Goal: Information Seeking & Learning: Find specific fact

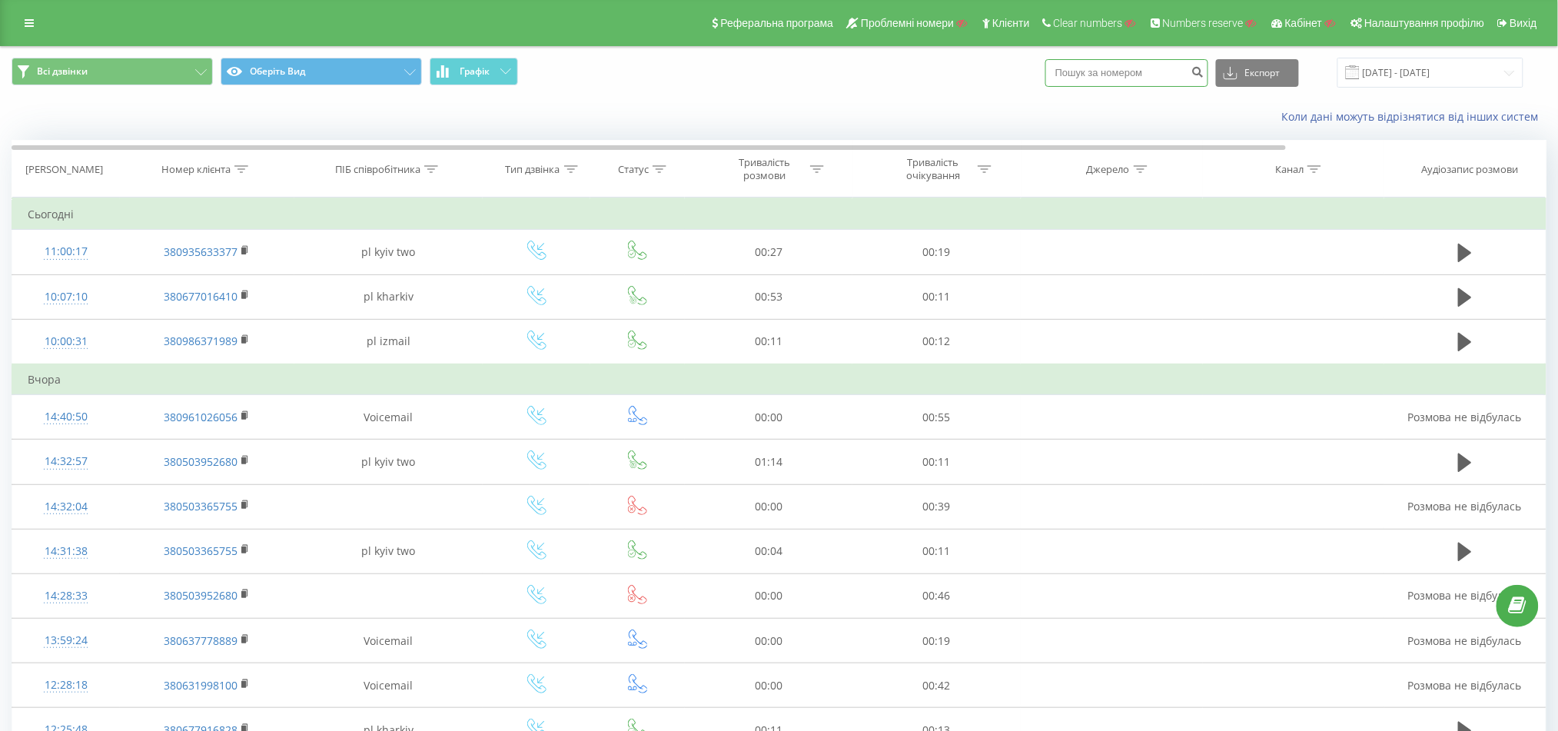
click at [1148, 77] on input at bounding box center [1126, 73] width 163 height 28
paste input "380935633377"
type input "380935633377"
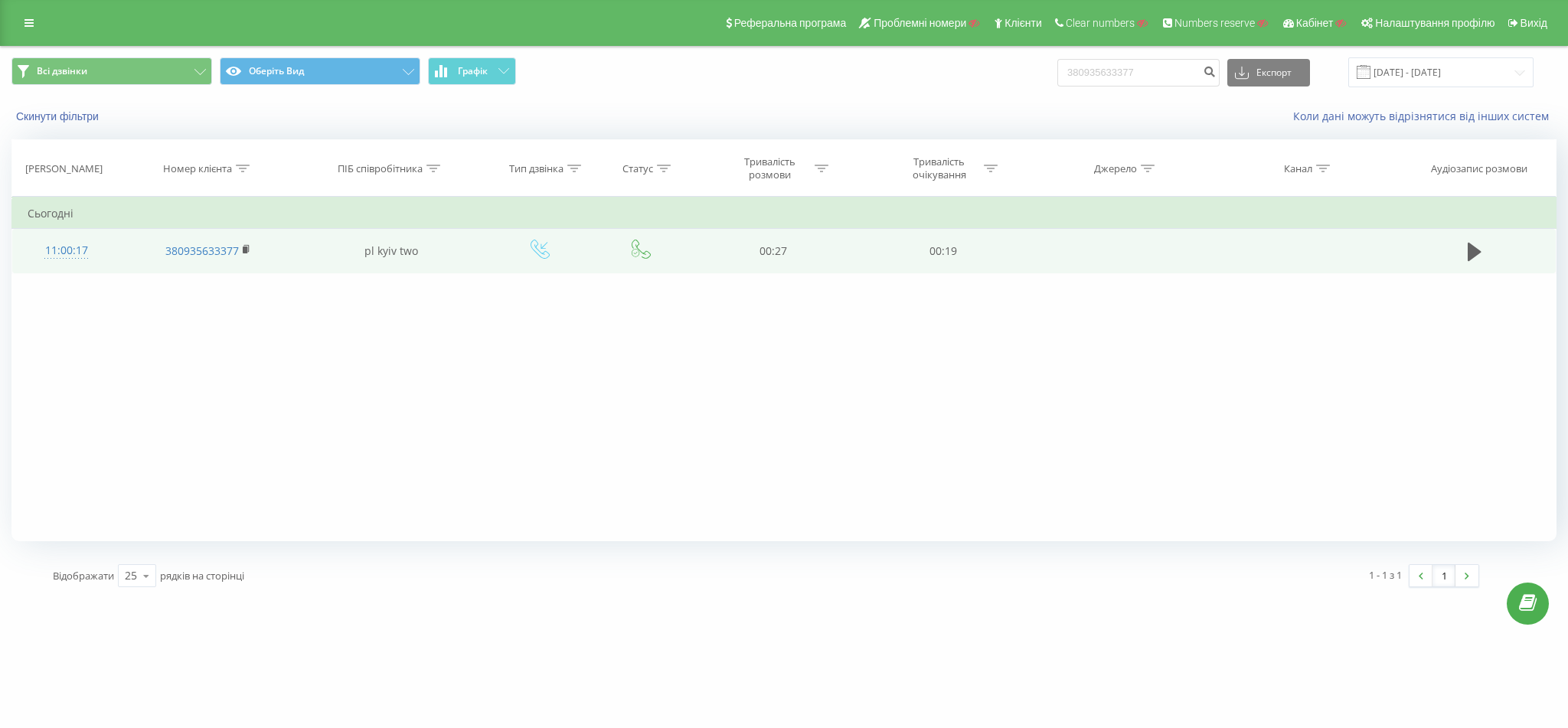
click at [1458, 246] on td at bounding box center [1474, 251] width 162 height 45
click at [1477, 246] on icon at bounding box center [1474, 252] width 14 height 22
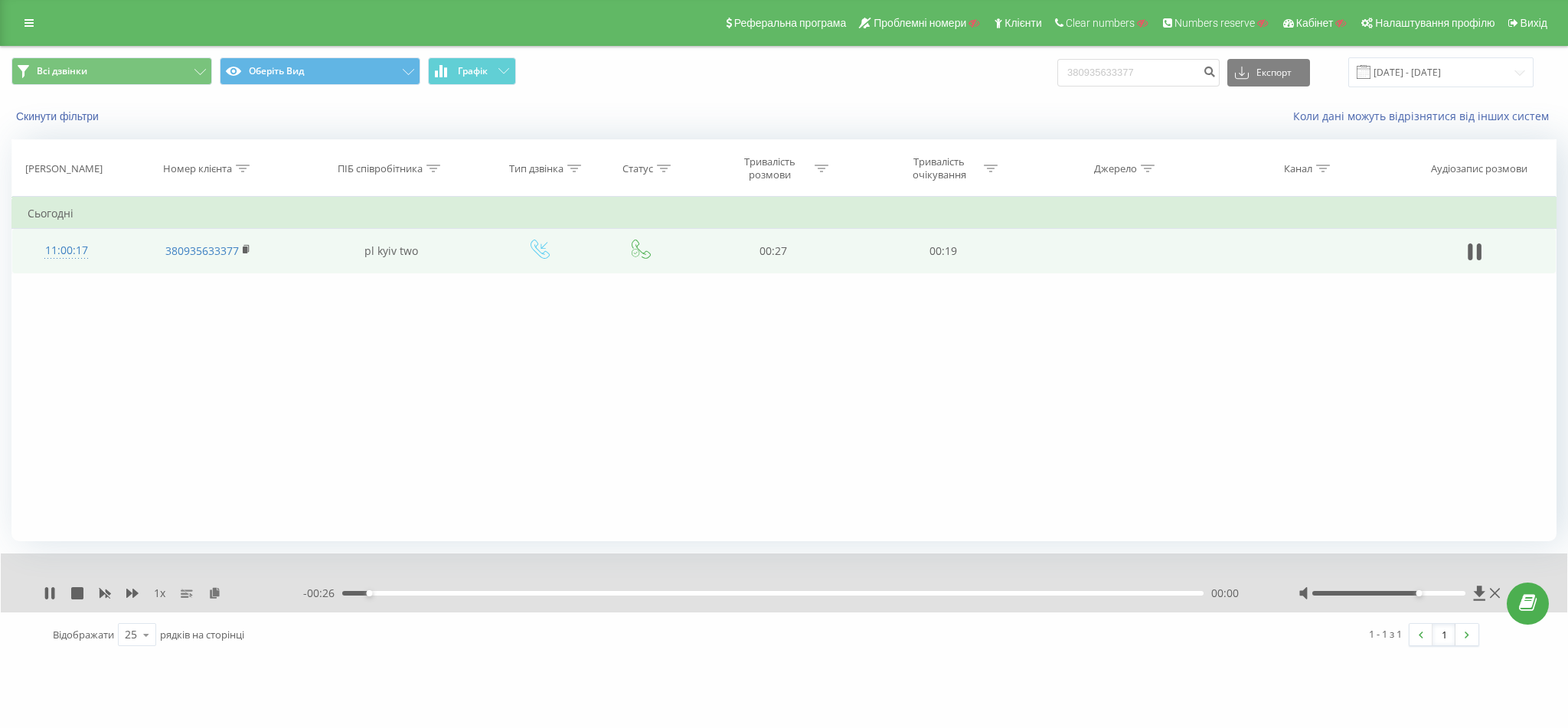
drag, startPoint x: 1394, startPoint y: 591, endPoint x: 1417, endPoint y: 591, distance: 23.0
click at [1417, 591] on div "Accessibility label" at bounding box center [1420, 593] width 6 height 6
click at [246, 250] on rect at bounding box center [245, 249] width 5 height 7
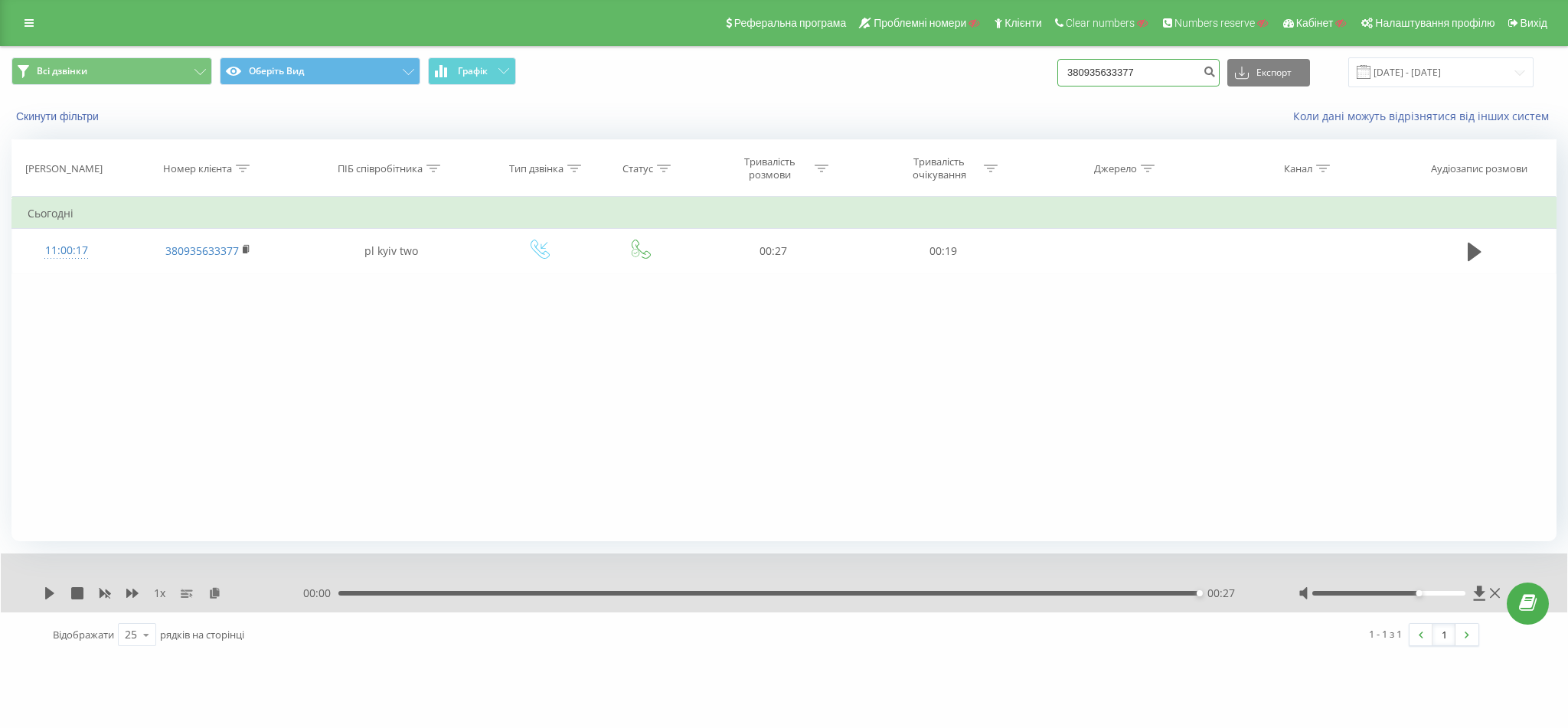
drag, startPoint x: 1161, startPoint y: 65, endPoint x: 880, endPoint y: 48, distance: 281.5
click at [880, 48] on div "Всі дзвінки Оберіть Вид Графік 380935633377 Експорт .csv .xls .xlsx 23.06.2025 …" at bounding box center [784, 72] width 1566 height 51
paste input "503952680"
type input "380503952680"
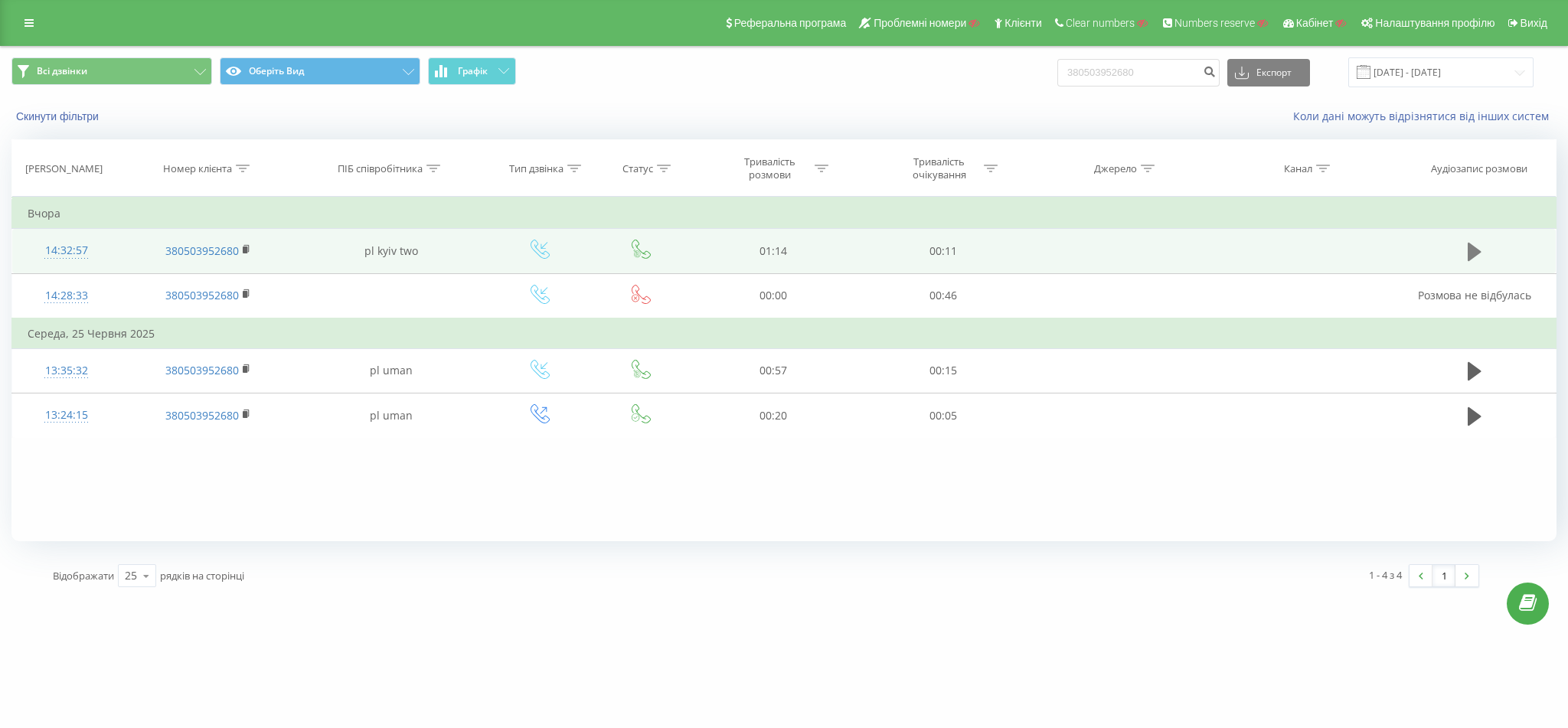
click at [1464, 249] on button at bounding box center [1473, 251] width 23 height 23
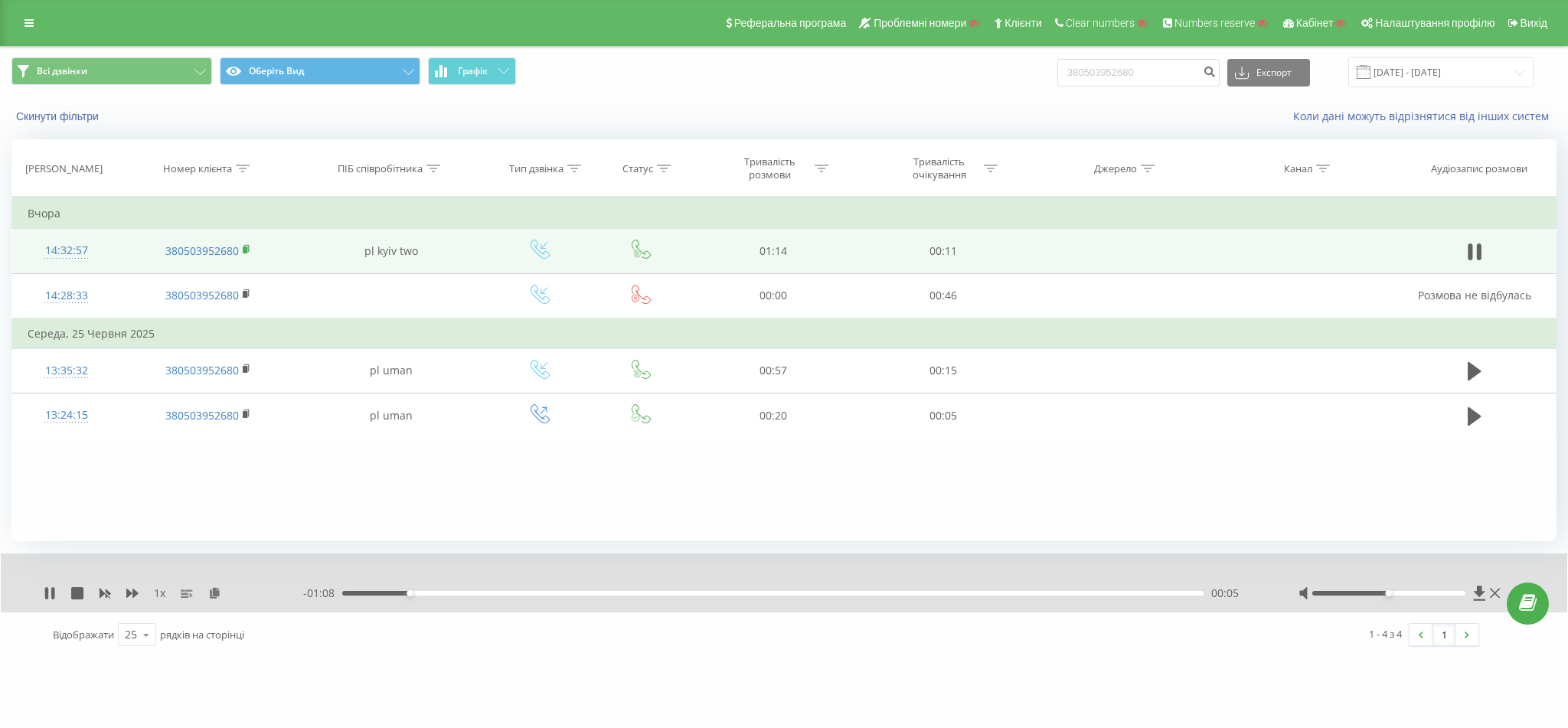
click at [243, 244] on icon at bounding box center [247, 249] width 8 height 11
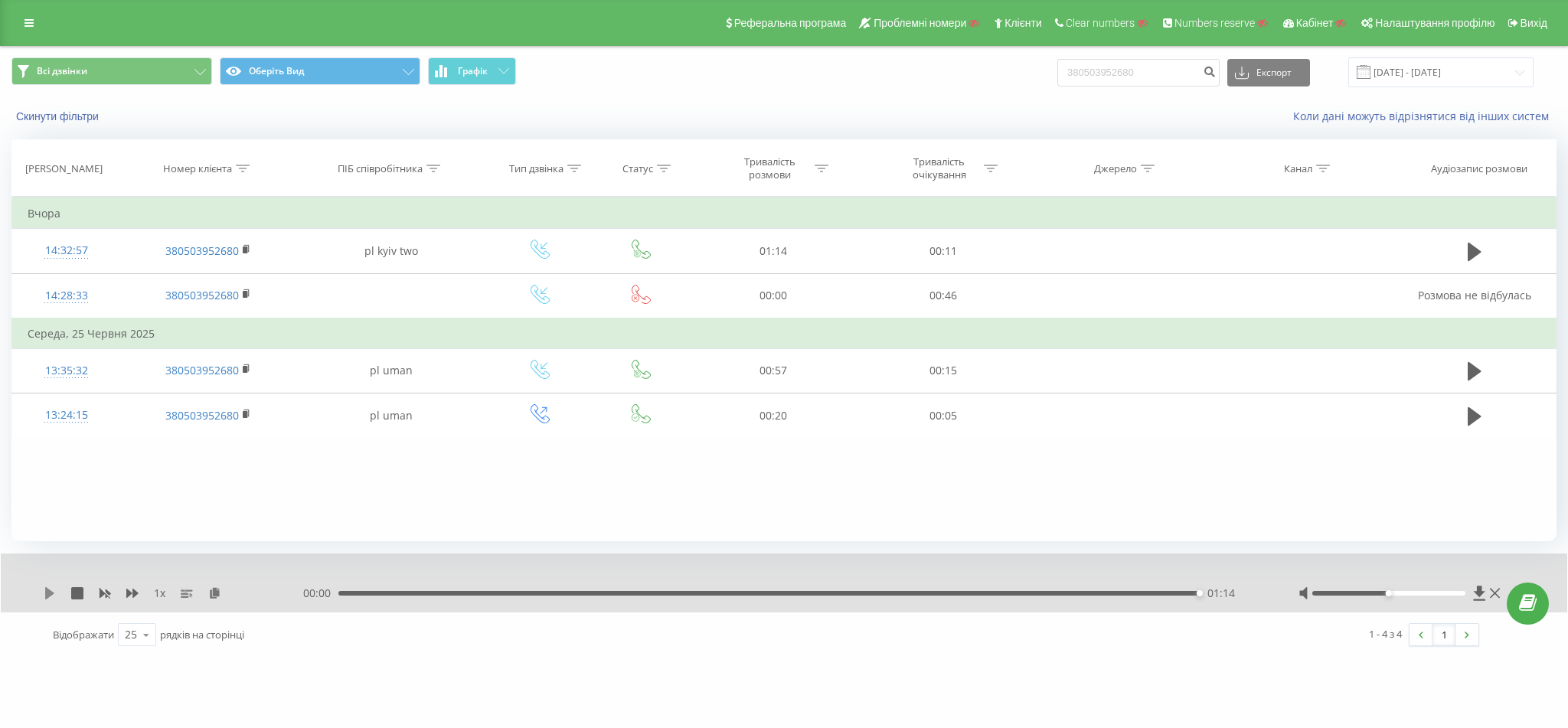
click at [48, 596] on icon at bounding box center [49, 593] width 9 height 12
click at [1482, 249] on button at bounding box center [1473, 251] width 23 height 23
click at [51, 591] on icon at bounding box center [50, 593] width 12 height 12
click at [349, 593] on div "00:00 01:14 01:14" at bounding box center [781, 593] width 957 height 15
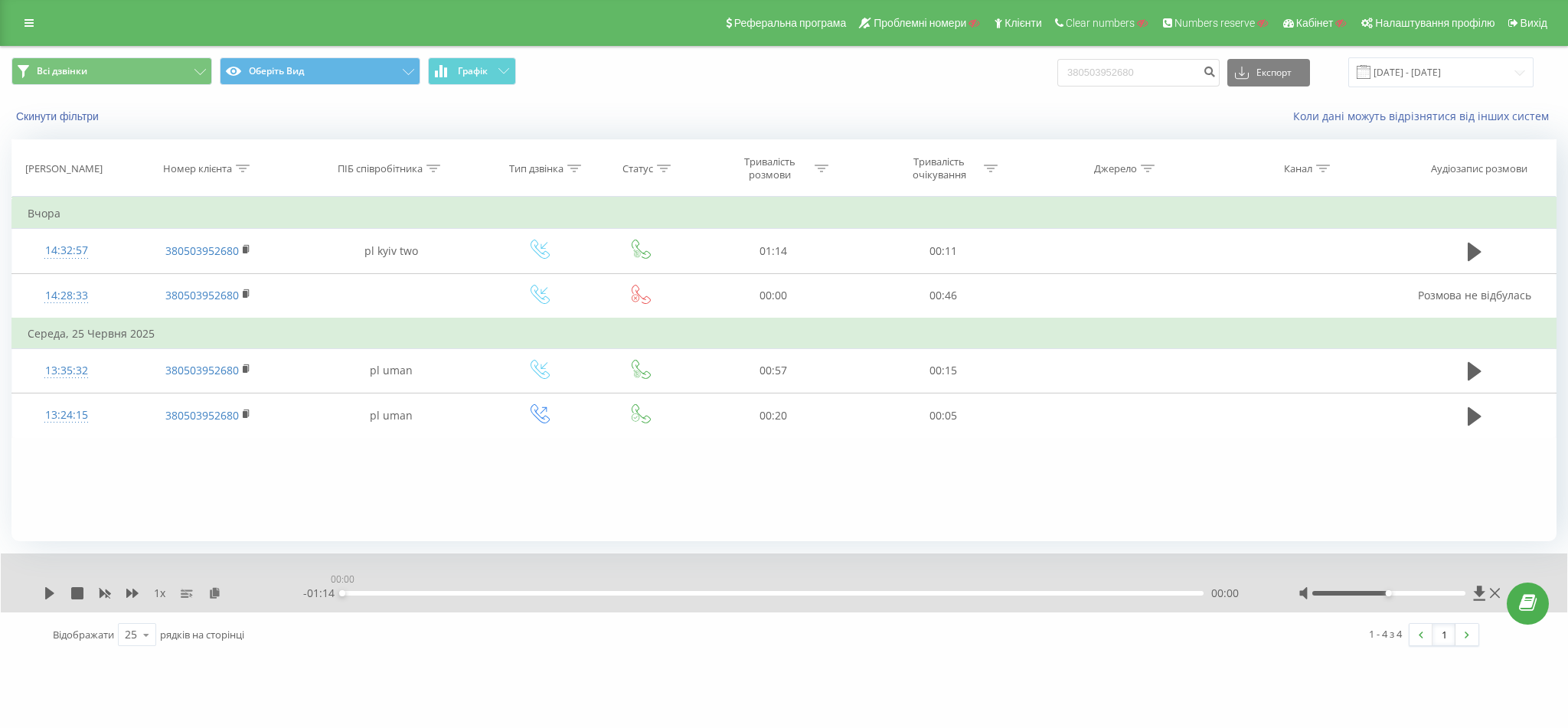
drag, startPoint x: 349, startPoint y: 593, endPoint x: 266, endPoint y: 607, distance: 84.2
click at [302, 595] on div "1 x - 01:14 00:00 00:00" at bounding box center [773, 593] width 1459 height 15
click at [49, 592] on icon at bounding box center [49, 593] width 9 height 12
click at [52, 592] on icon at bounding box center [52, 593] width 3 height 12
click at [52, 592] on icon at bounding box center [50, 593] width 12 height 12
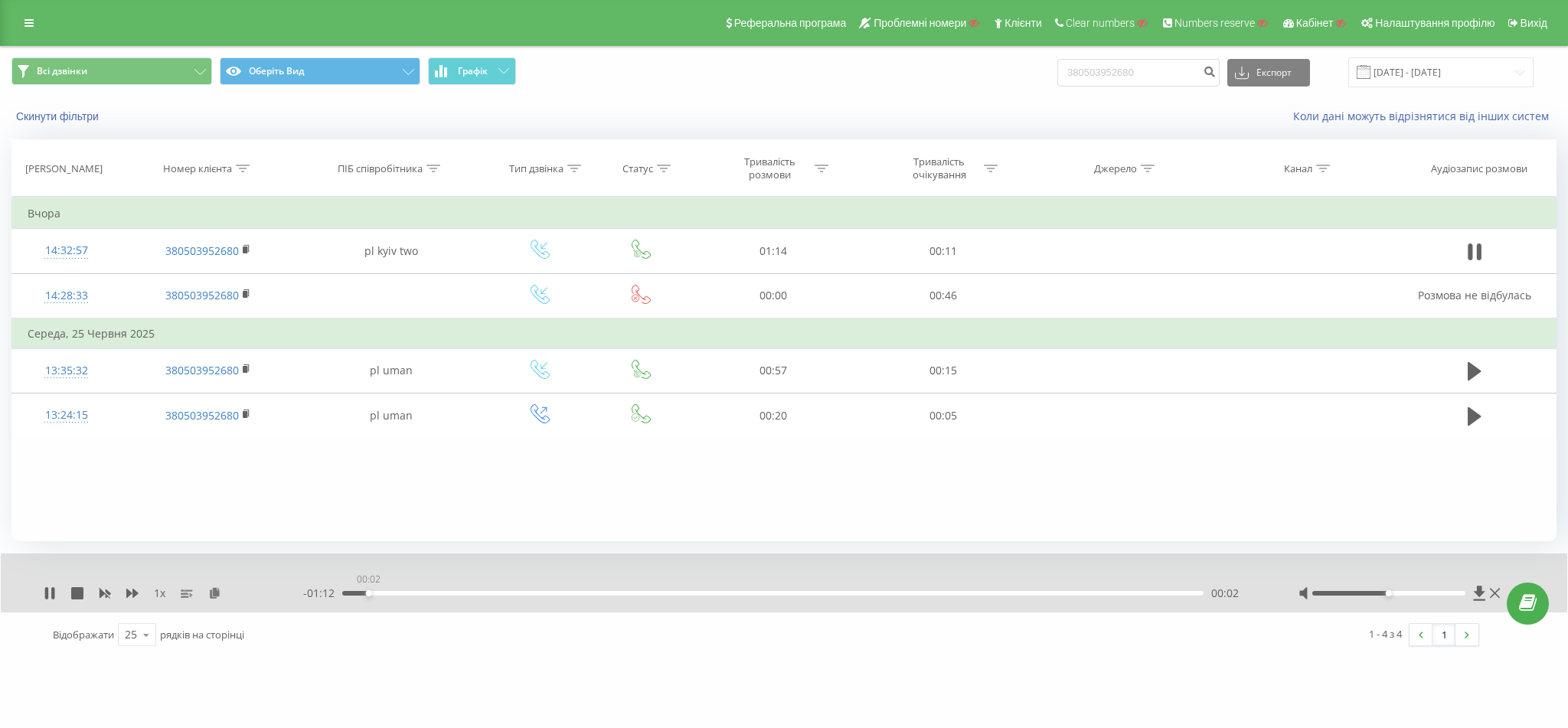
drag, startPoint x: 369, startPoint y: 592, endPoint x: 250, endPoint y: 585, distance: 119.2
click at [250, 586] on div "1 x - 01:12 00:02 00:02" at bounding box center [773, 593] width 1459 height 15
click at [53, 593] on icon at bounding box center [52, 593] width 3 height 12
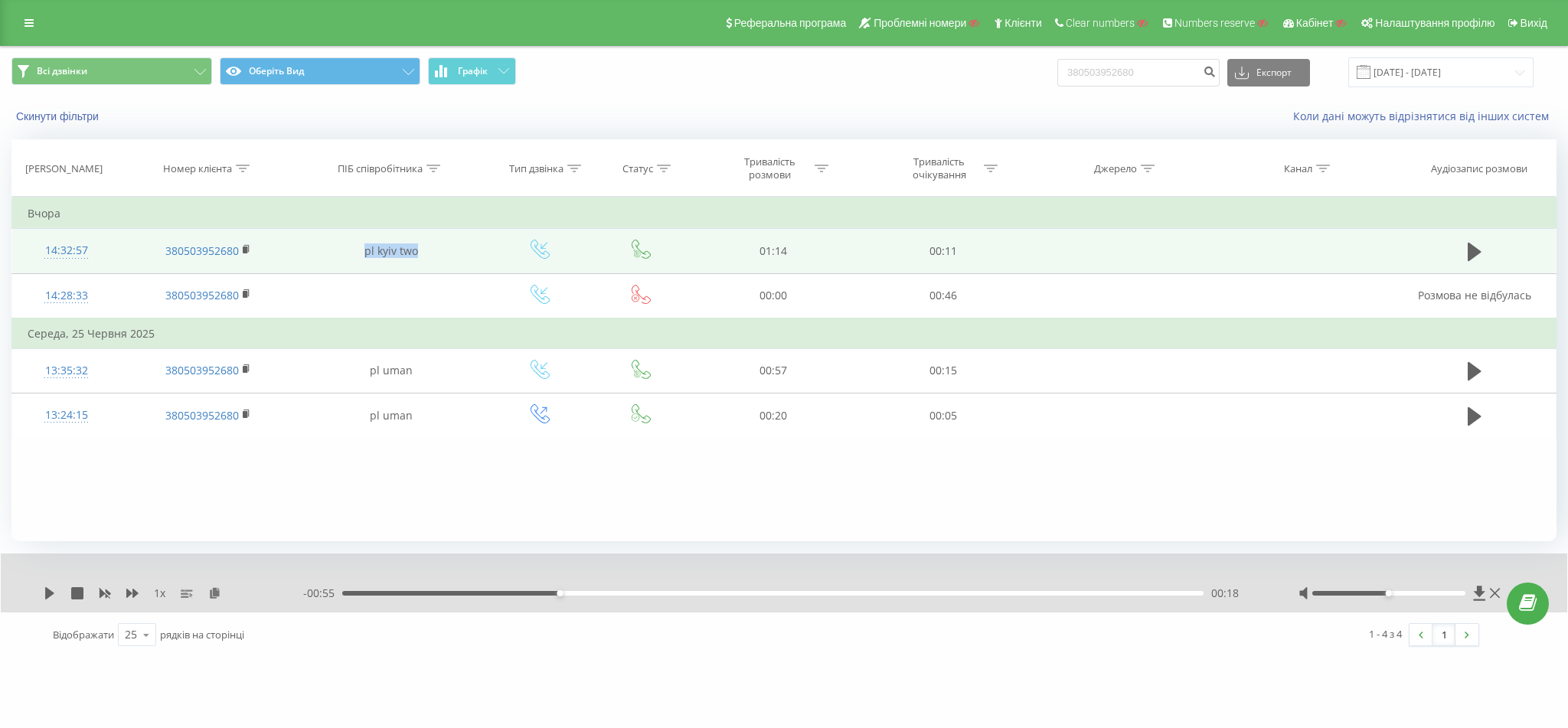
drag, startPoint x: 369, startPoint y: 243, endPoint x: 441, endPoint y: 242, distance: 72.0
click at [441, 242] on td "pl kyiv two" at bounding box center [391, 251] width 190 height 45
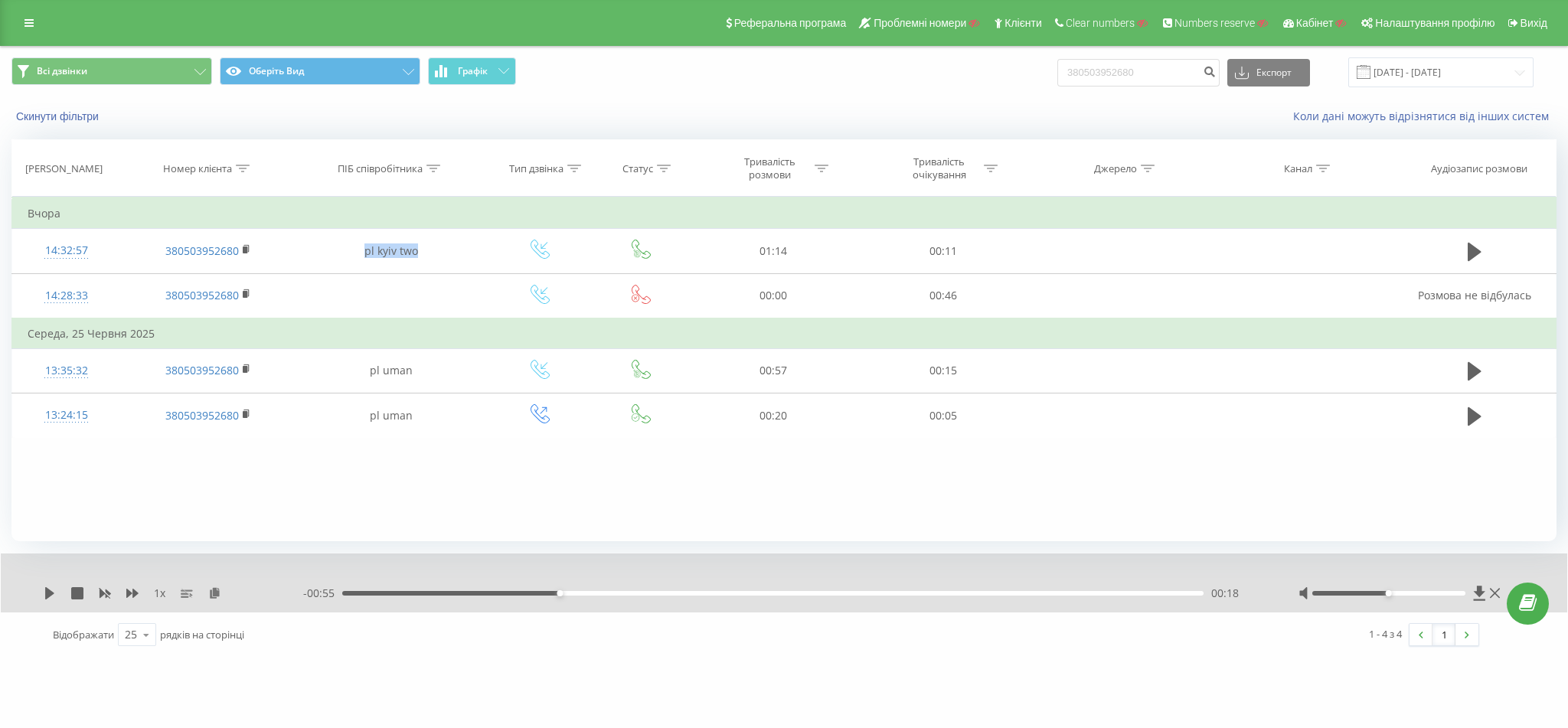
copy td "pl kyiv two"
click at [26, 24] on icon at bounding box center [29, 23] width 9 height 11
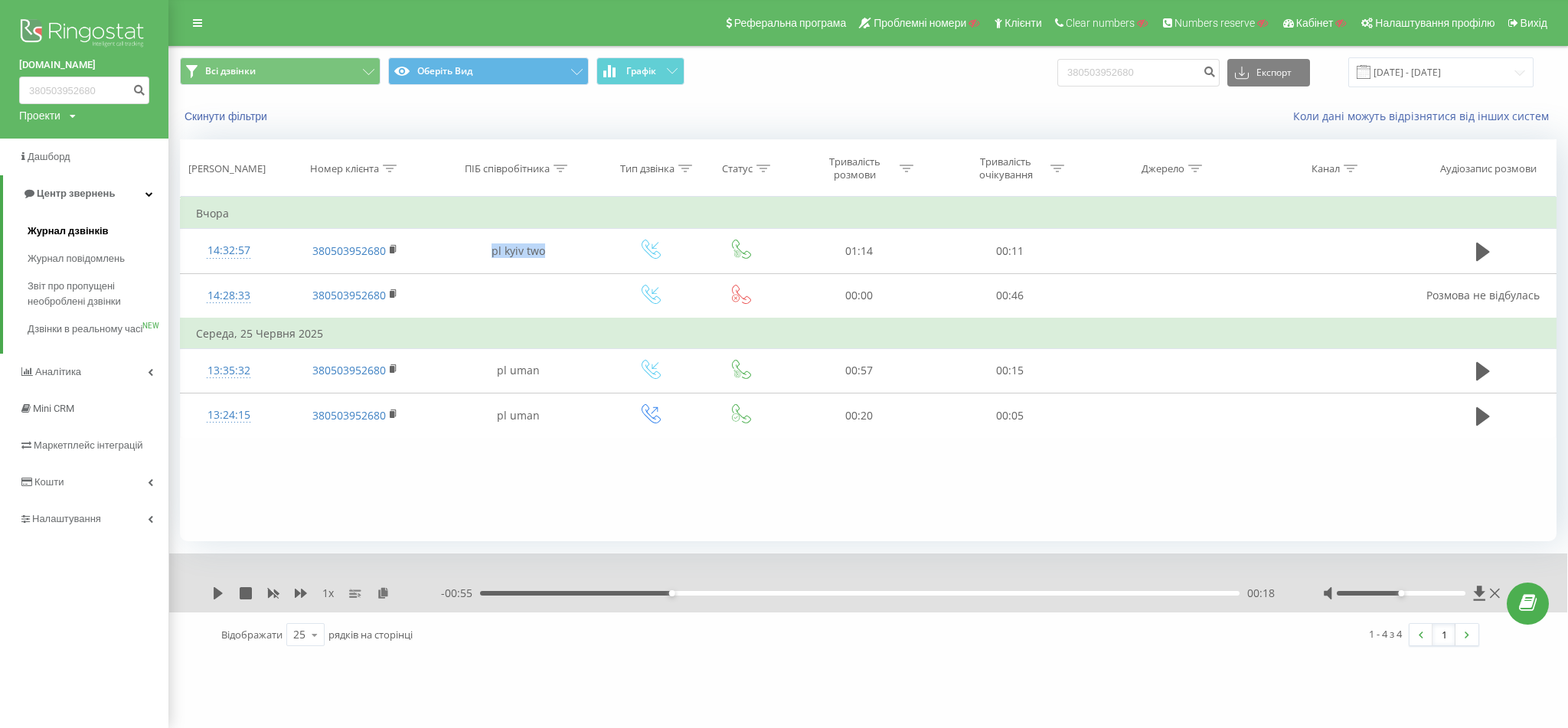
click at [55, 233] on span "Журнал дзвінків" at bounding box center [68, 230] width 81 height 15
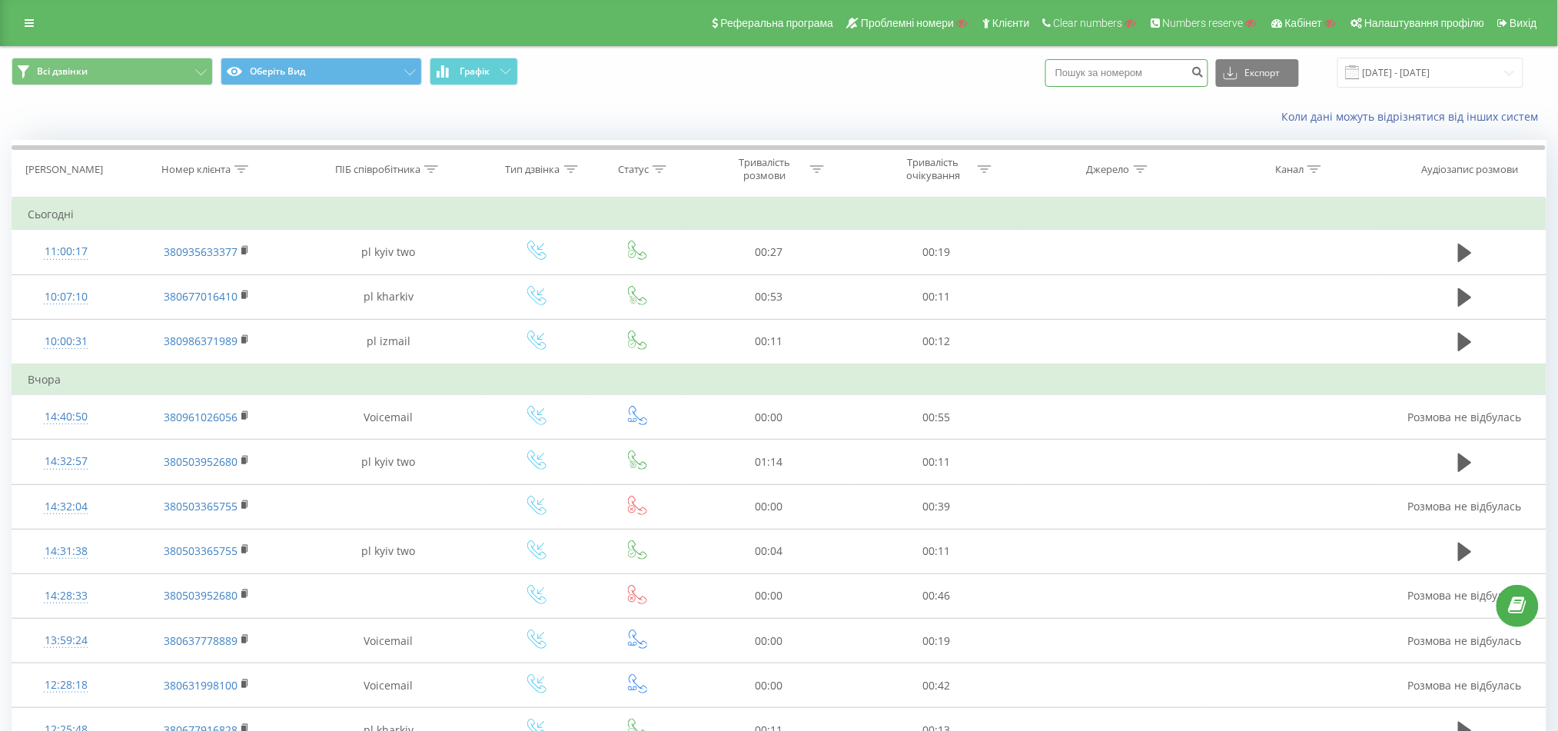
click at [1103, 73] on input at bounding box center [1126, 73] width 163 height 28
paste input
click at [424, 175] on div at bounding box center [431, 169] width 14 height 13
click at [383, 266] on input "text" at bounding box center [388, 279] width 135 height 27
paste input "pl kyiv two"
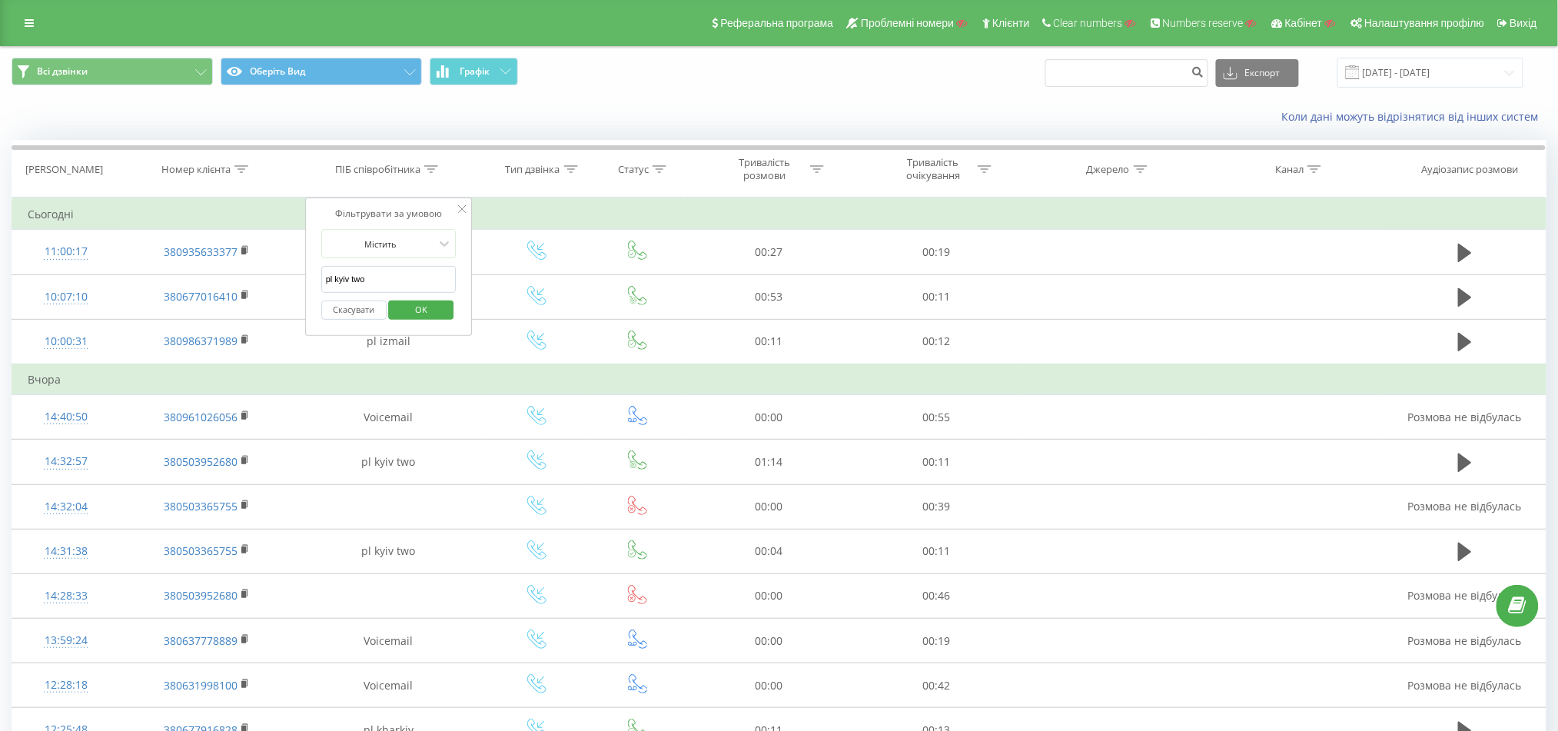
type input "pl kyiv two"
click at [406, 300] on span "OK" at bounding box center [421, 309] width 43 height 24
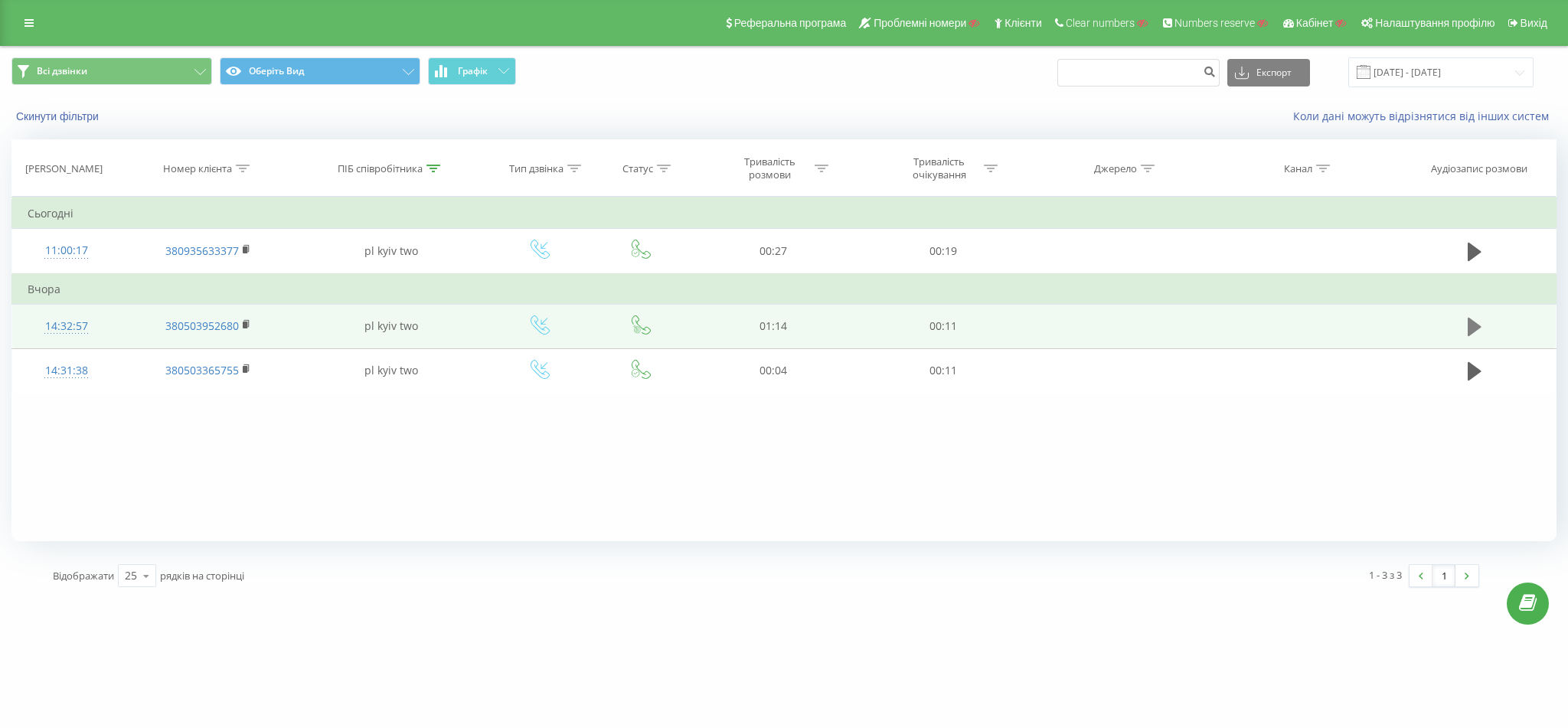
click at [1471, 331] on icon at bounding box center [1474, 327] width 14 height 18
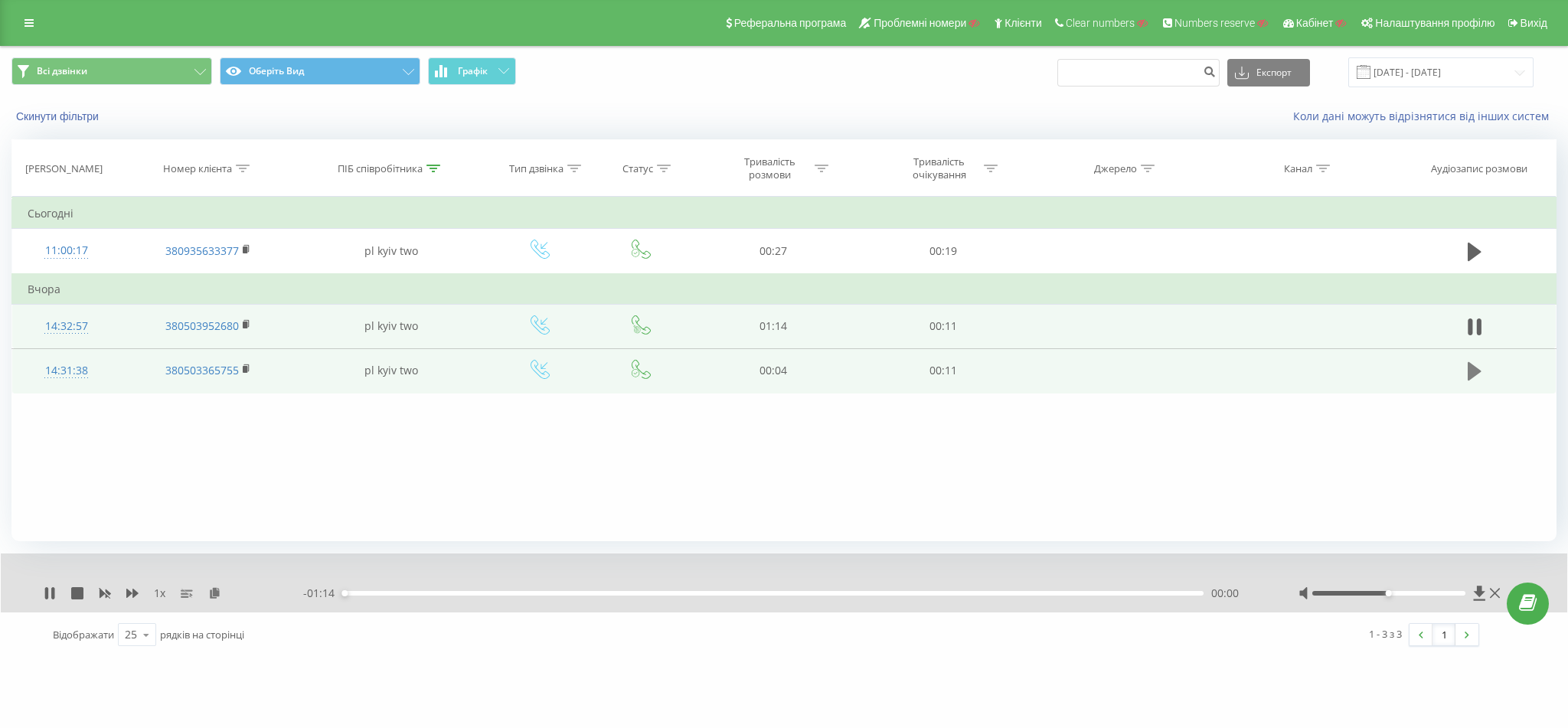
click at [1471, 373] on icon at bounding box center [1474, 370] width 14 height 18
click at [398, 596] on div "00:00" at bounding box center [772, 593] width 861 height 5
click at [1472, 329] on icon at bounding box center [1474, 327] width 14 height 18
click at [47, 597] on icon at bounding box center [46, 593] width 3 height 12
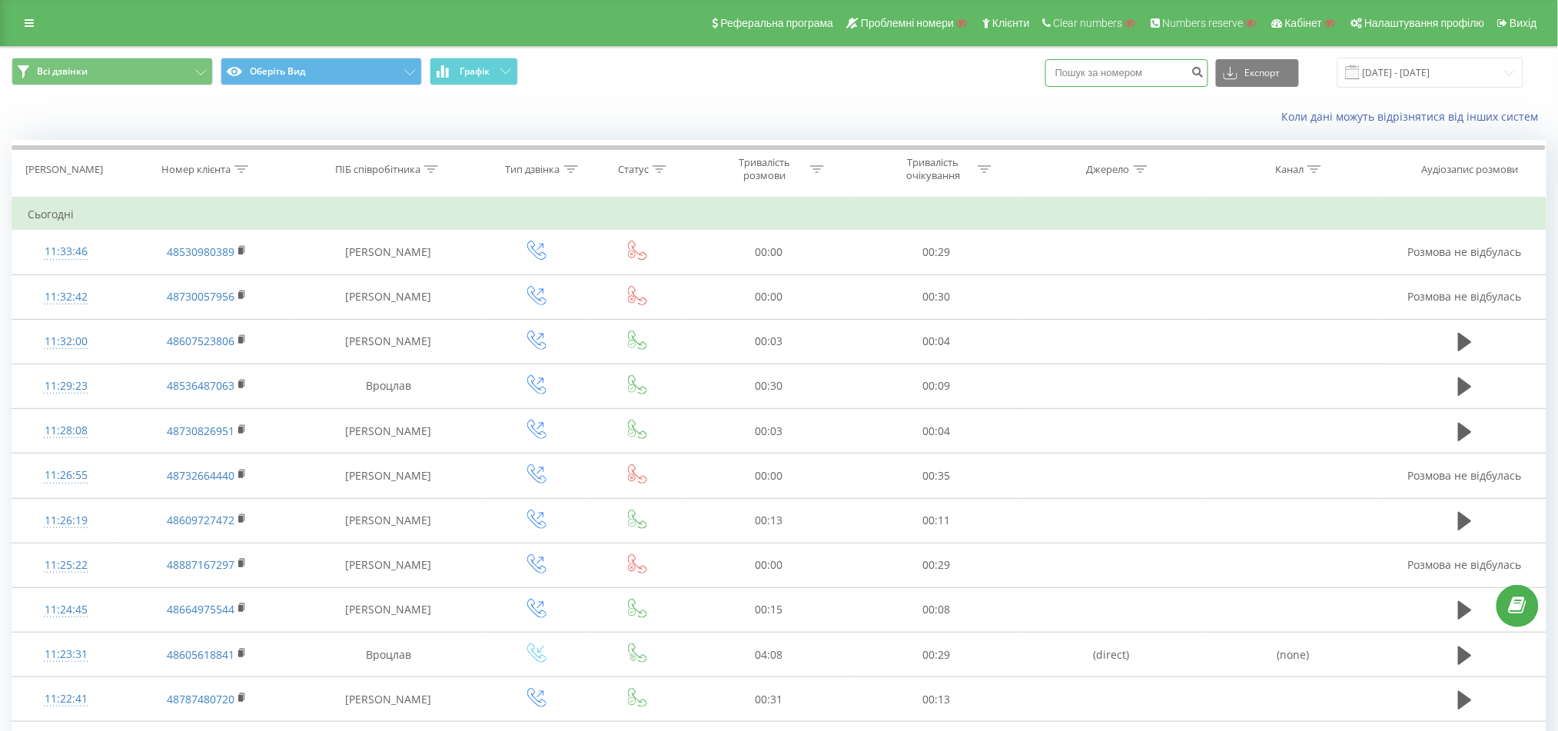
click at [1103, 71] on input at bounding box center [1126, 73] width 163 height 28
paste input "48730826951"
type input "48730826951"
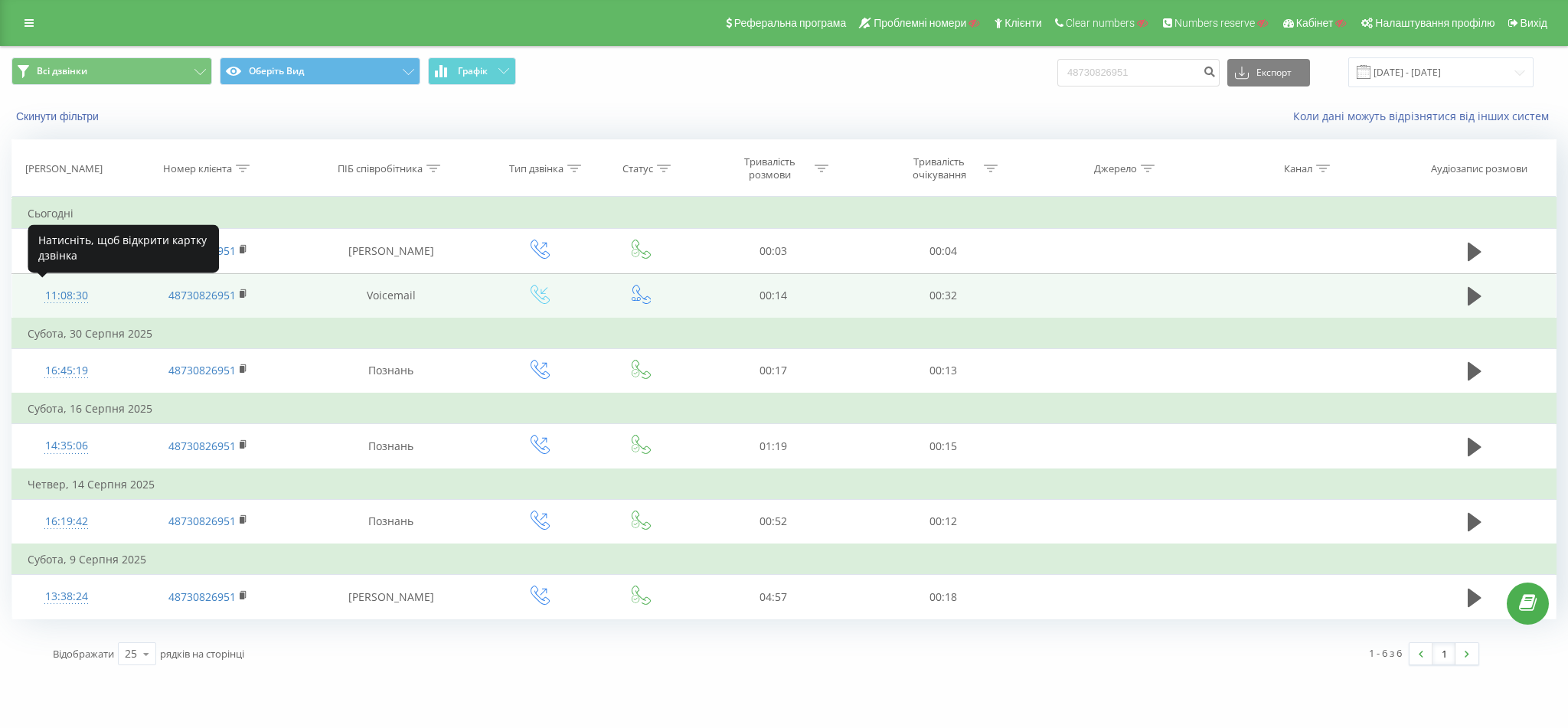
click at [66, 286] on div "11:08:30" at bounding box center [67, 296] width 78 height 30
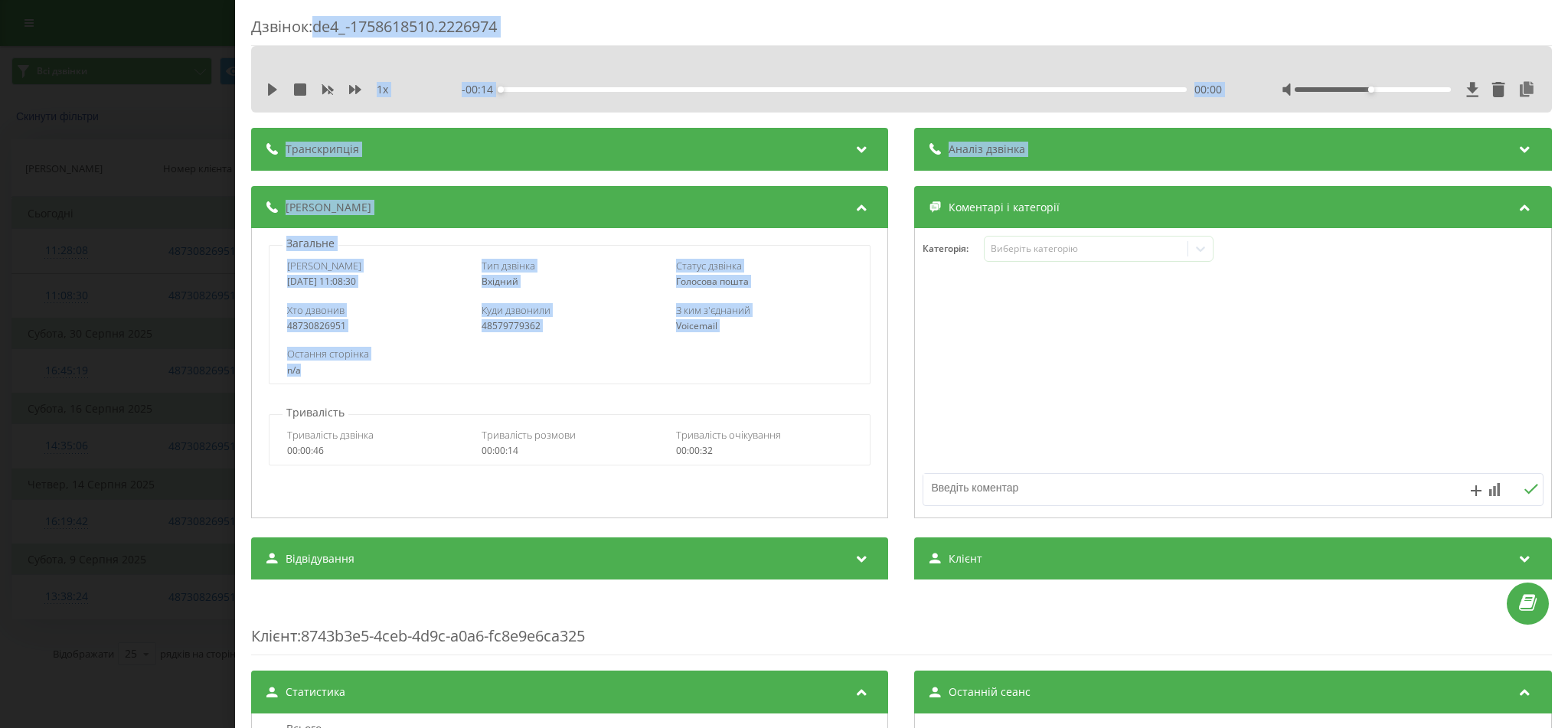
drag, startPoint x: 320, startPoint y: 28, endPoint x: 570, endPoint y: 385, distance: 435.8
click at [570, 385] on div "Дзвінок : de4_-1758618510.2226974 1 x - 00:14 00:00 00:00 Транскрипція Для AI-а…" at bounding box center [902, 590] width 1301 height 1148
copy div "de4_-1758618510.2226974 1 x - 00:14 00:00 00:00 Транскрипція Для AI-аналізу май…"
click at [50, 305] on div "Дзвінок : de4_-1758618510.2226974 1 x - 00:14 00:00 00:00 Транскрипція Для AI-а…" at bounding box center [784, 364] width 1568 height 728
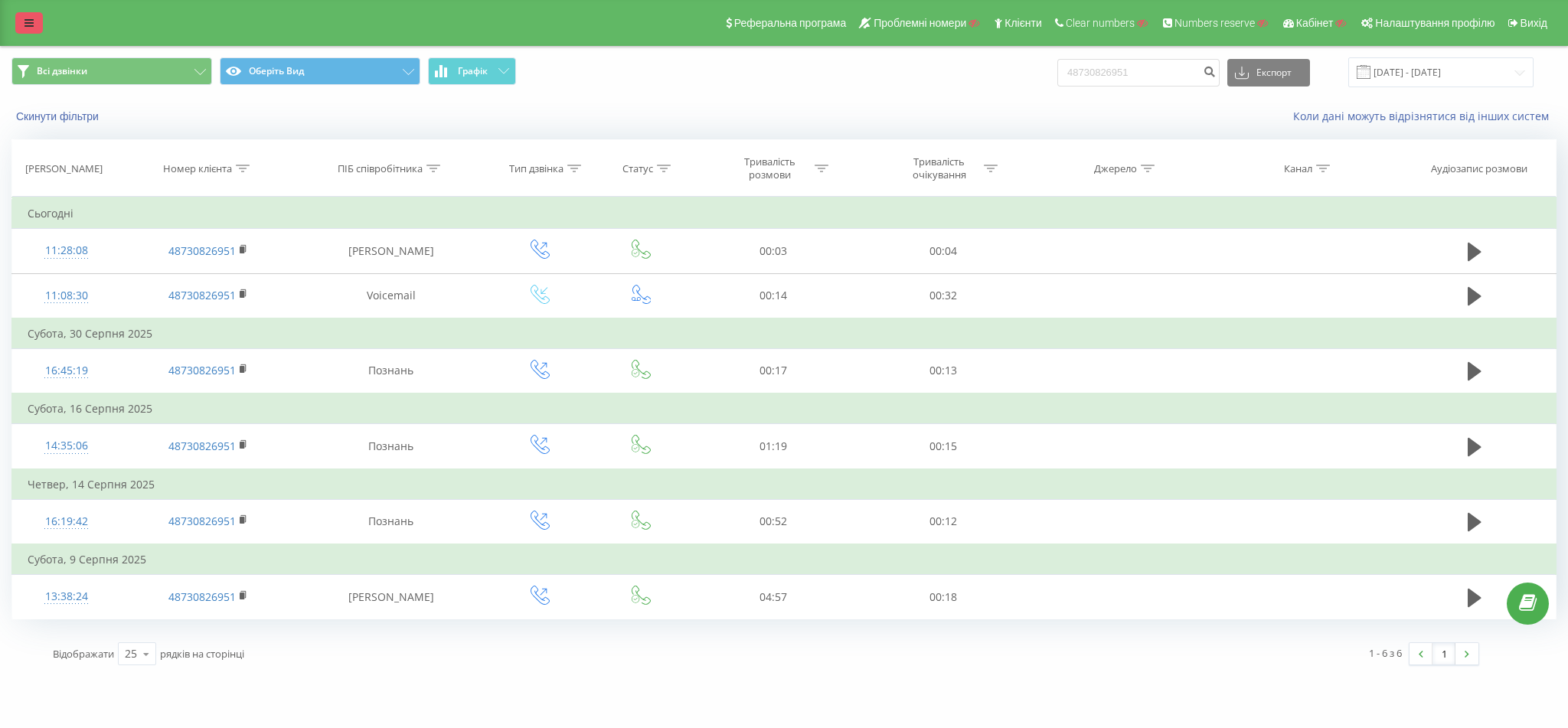
click at [15, 28] on link at bounding box center [29, 23] width 28 height 22
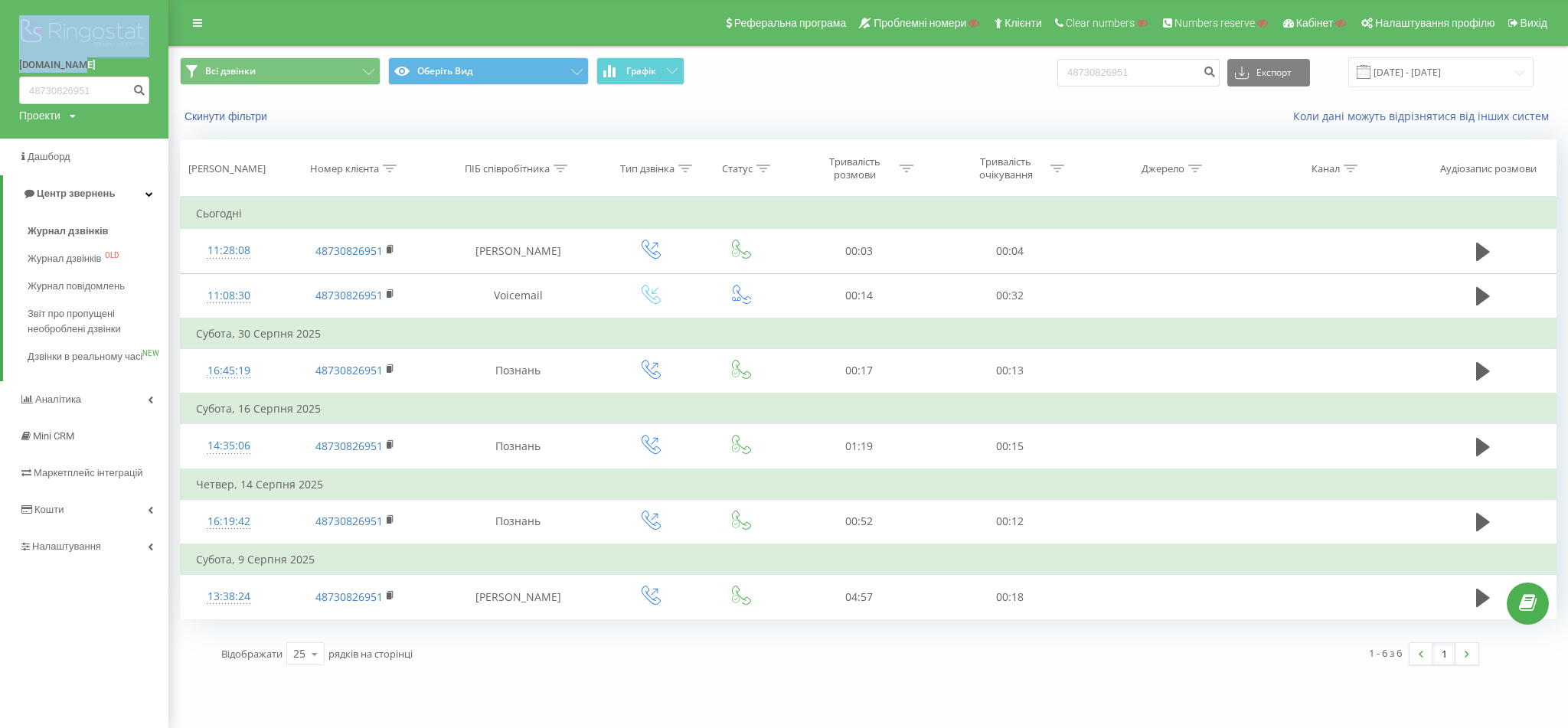
drag, startPoint x: 2, startPoint y: 57, endPoint x: 75, endPoint y: 67, distance: 73.7
click at [75, 67] on div "tk-laser.pl 48730826951 Проекти Пошук" at bounding box center [84, 69] width 168 height 138
click at [0, 68] on div "tk-laser.pl 48730826951 Проекти Пошук" at bounding box center [84, 69] width 168 height 138
drag, startPoint x: 16, startPoint y: 68, endPoint x: 80, endPoint y: 66, distance: 64.0
click at [80, 66] on div "tk-laser.pl 48730826951 Проекти Пошук" at bounding box center [84, 69] width 168 height 138
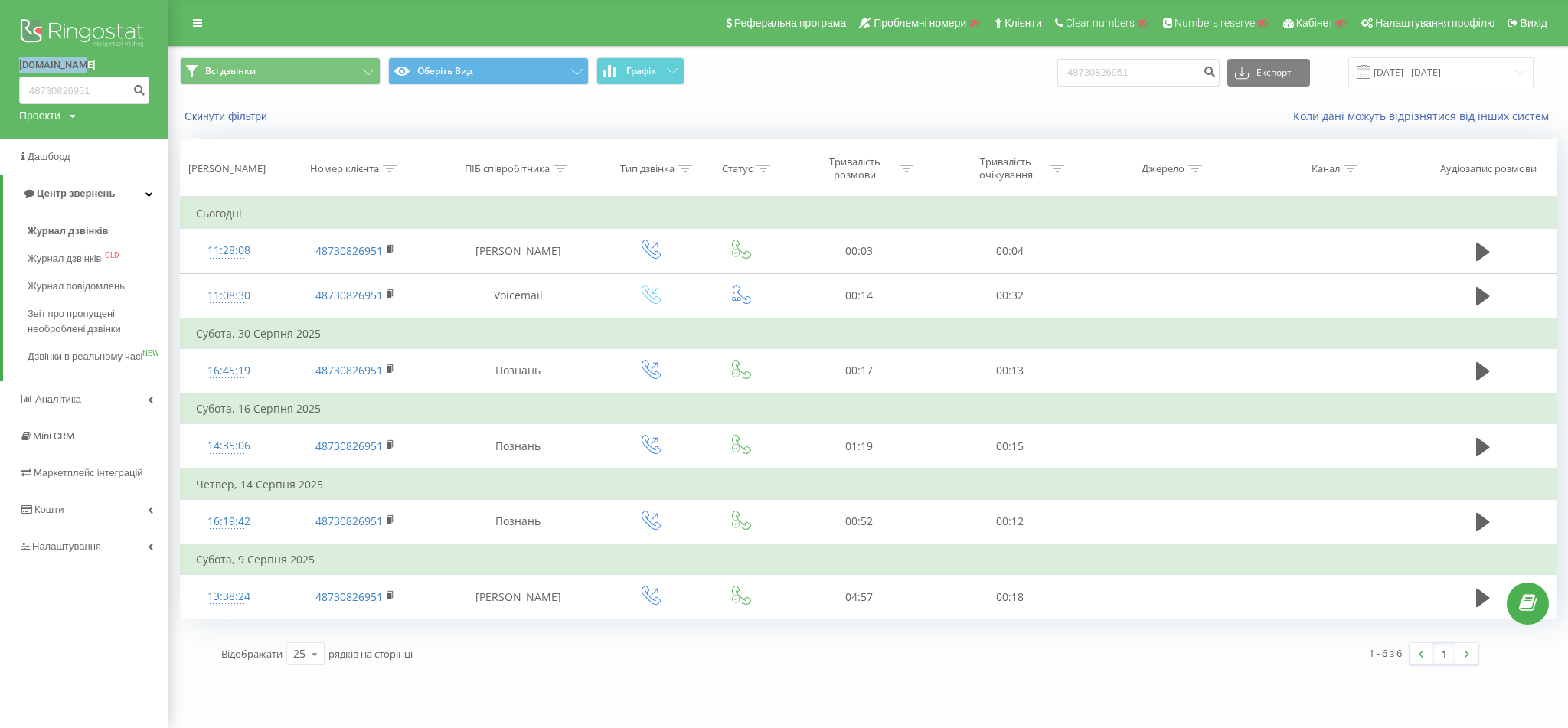
copy link "[DOMAIN_NAME]"
